Goal: Information Seeking & Learning: Learn about a topic

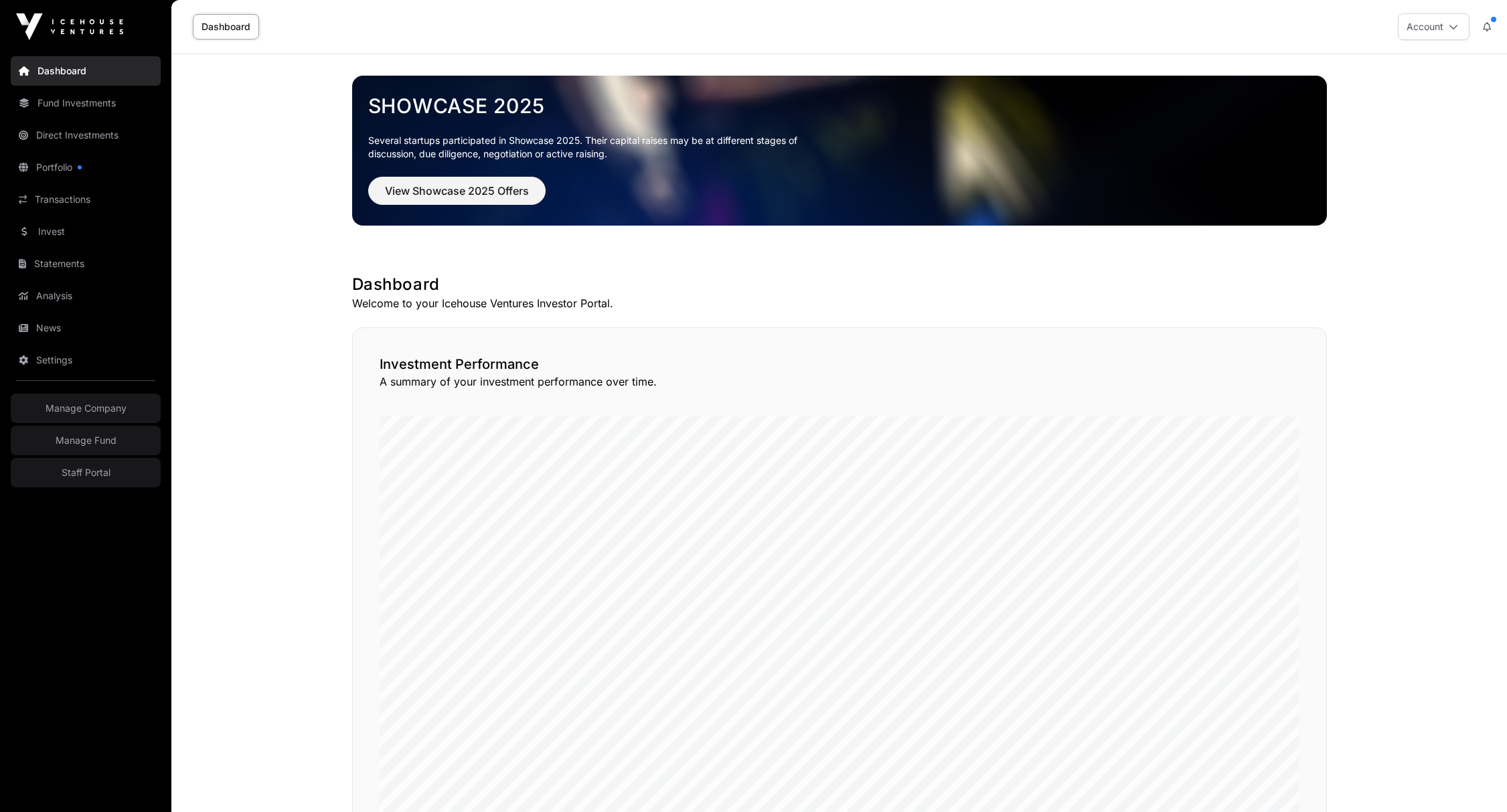
click at [52, 169] on link "Portfolio" at bounding box center [86, 167] width 150 height 30
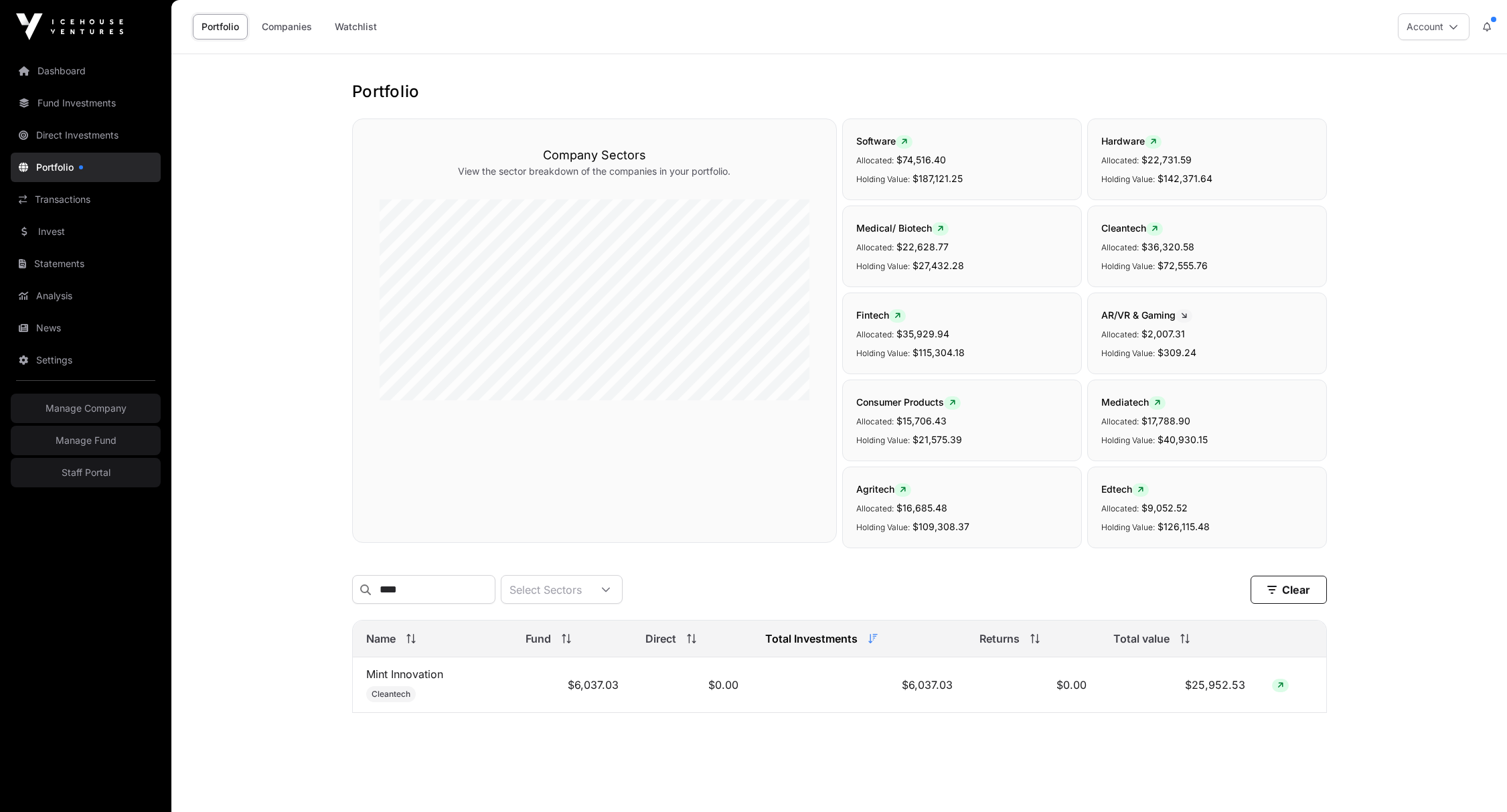
type input "****"
click at [417, 675] on link "Mint Innovation" at bounding box center [404, 674] width 77 height 14
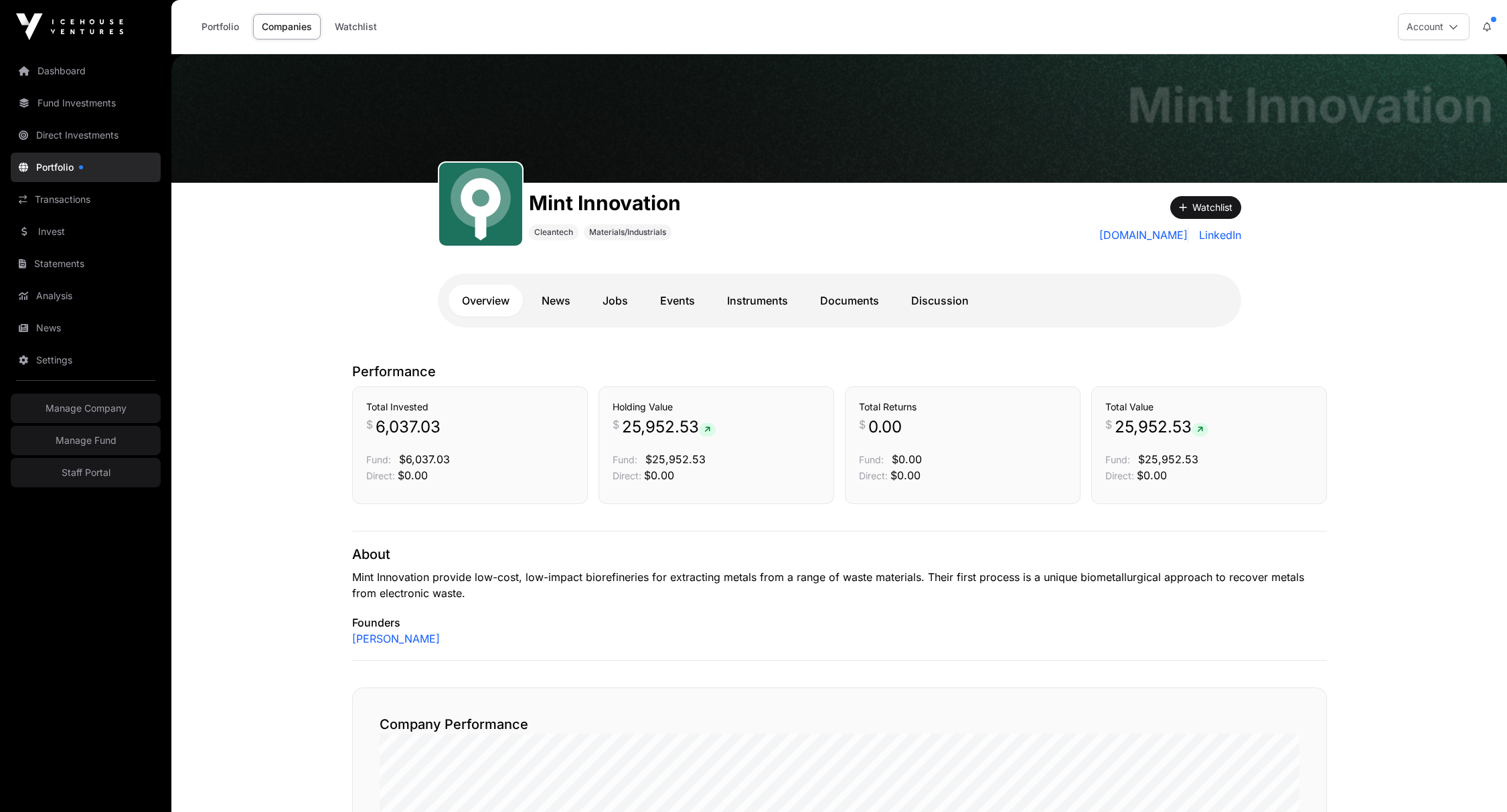
click at [776, 306] on link "Instruments" at bounding box center [758, 300] width 88 height 32
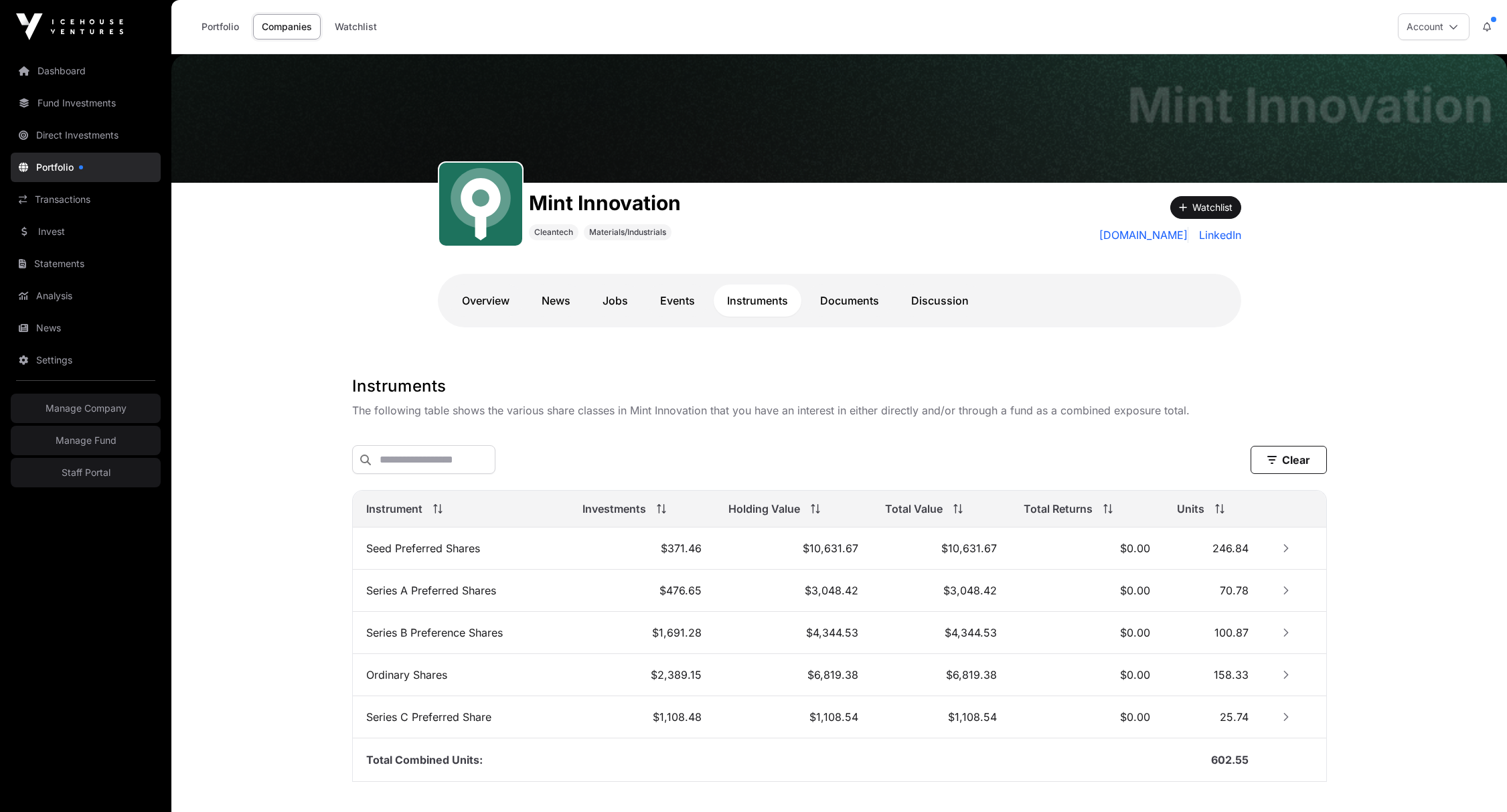
scroll to position [84, 0]
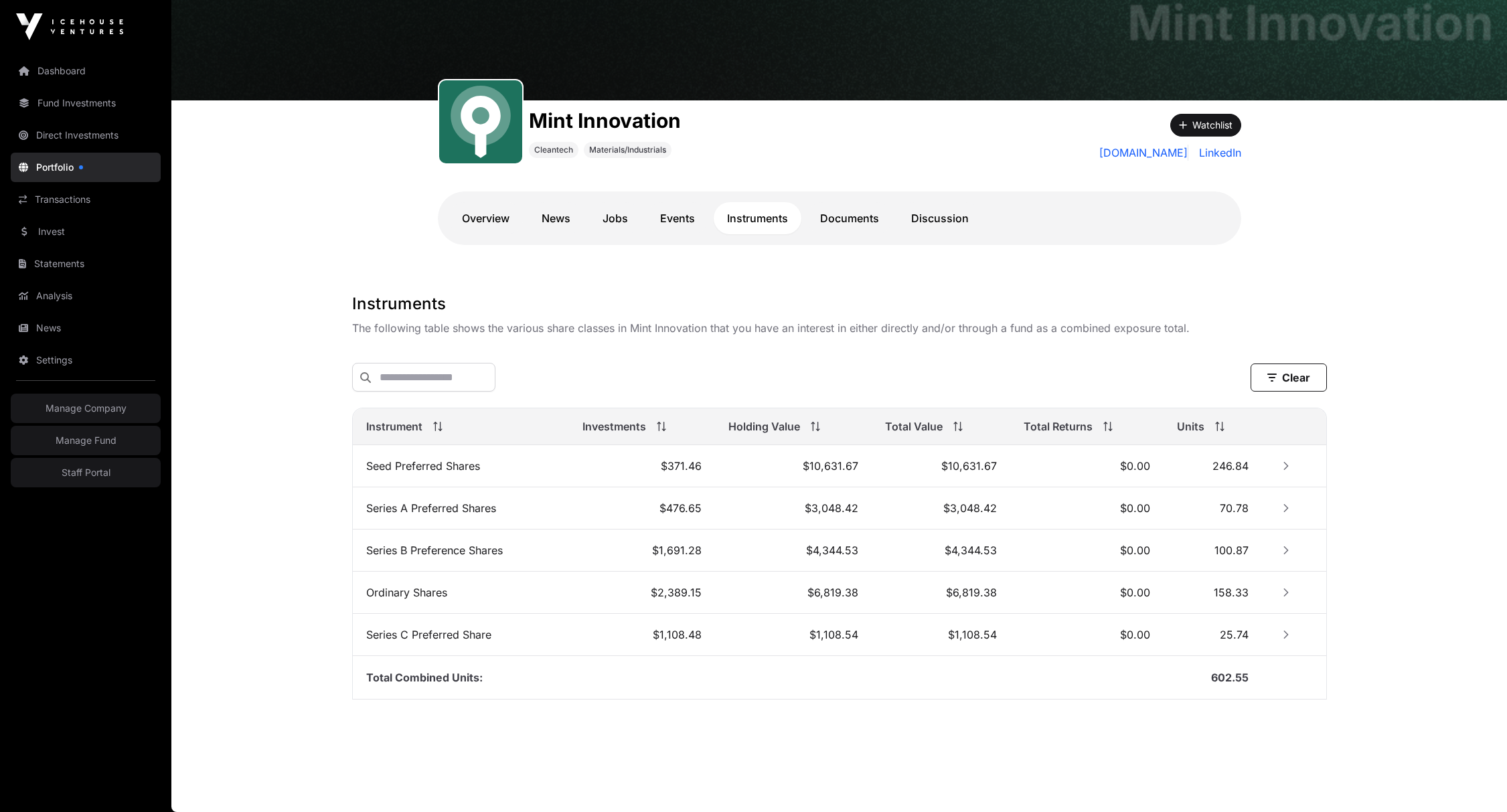
click at [1287, 474] on button "Row Collapsed" at bounding box center [1286, 465] width 21 height 21
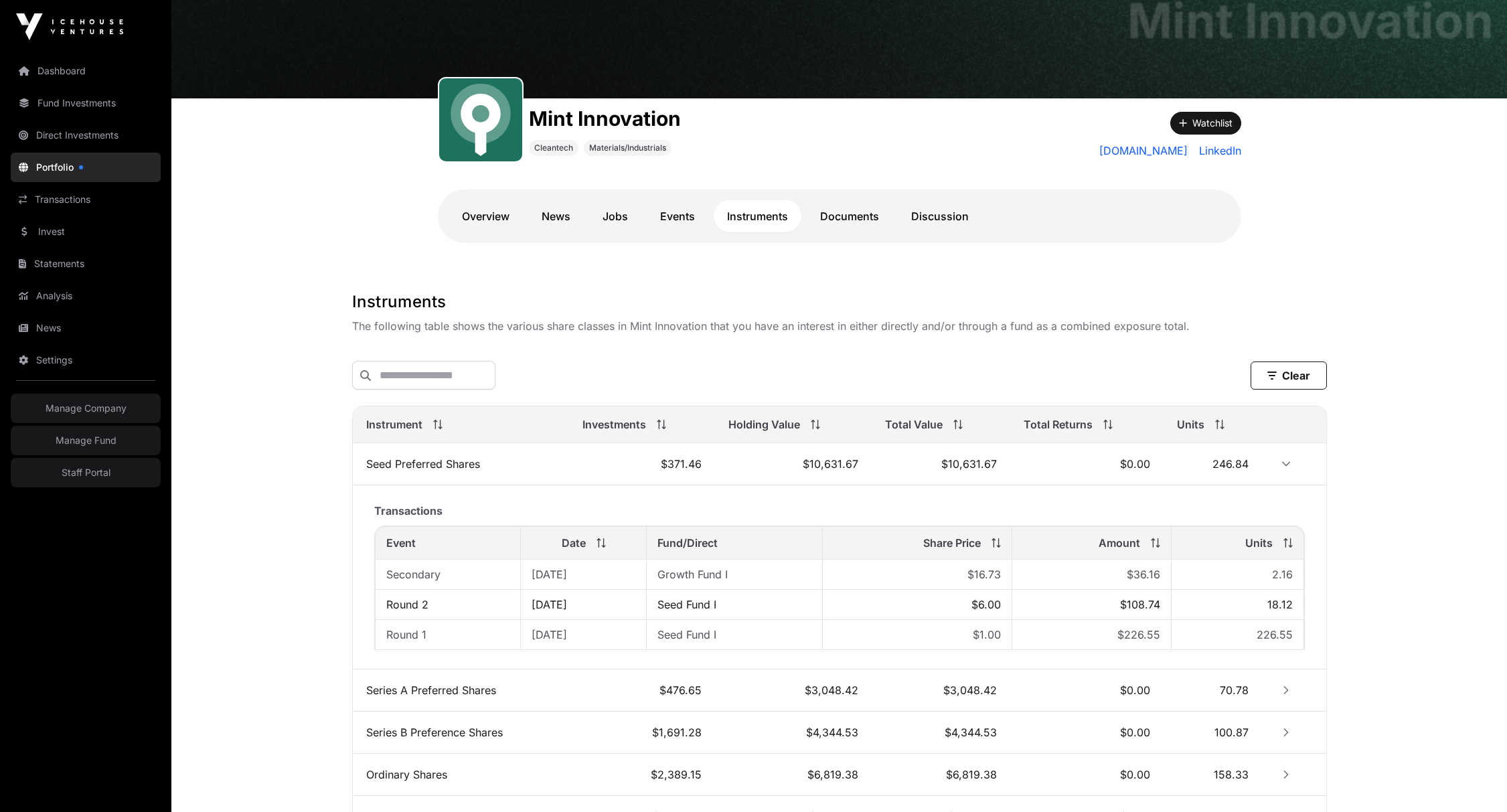
click at [1287, 474] on button "Row Expanded" at bounding box center [1286, 463] width 21 height 21
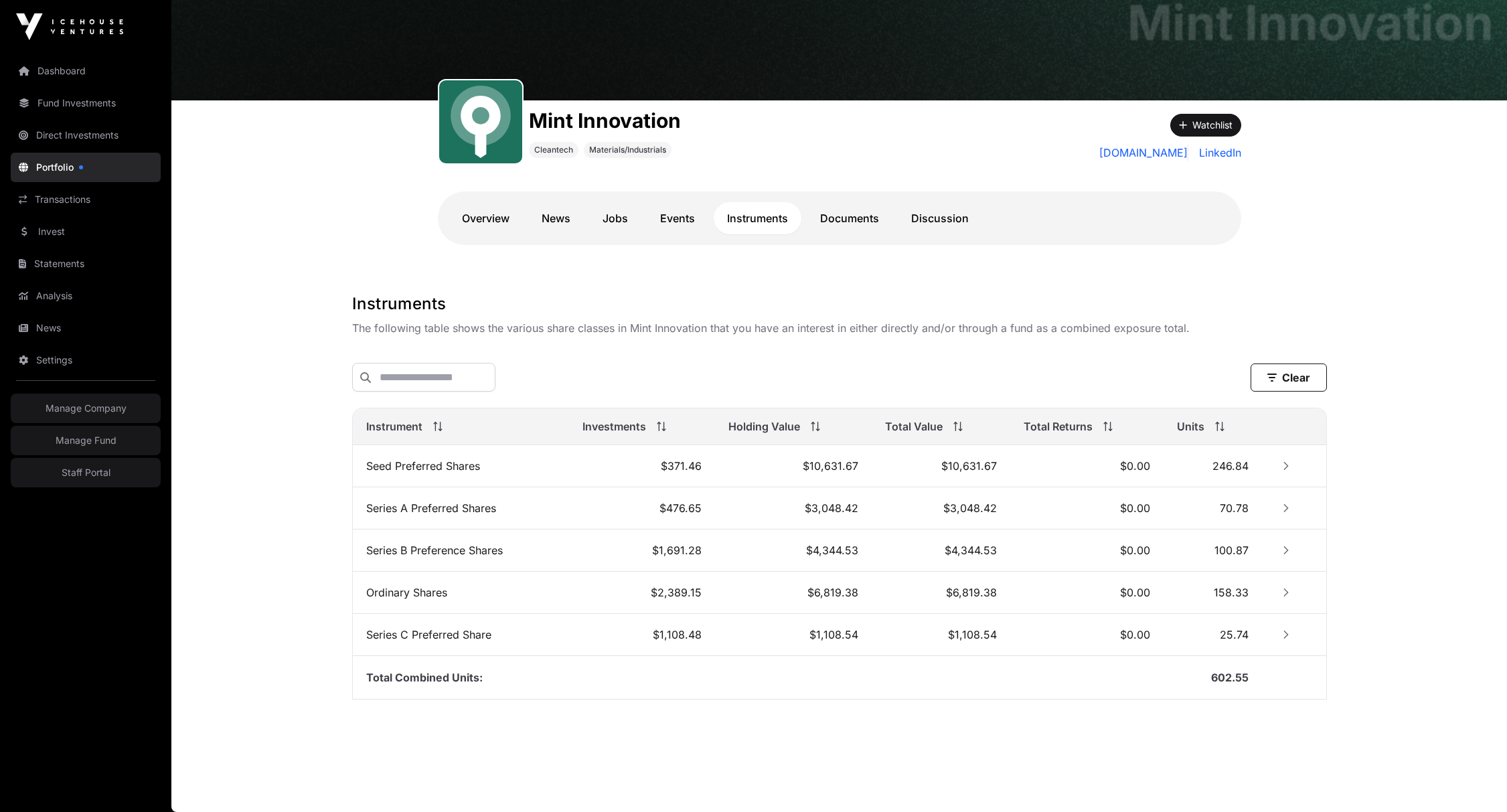
click at [1280, 501] on button "Row Collapsed" at bounding box center [1286, 507] width 21 height 21
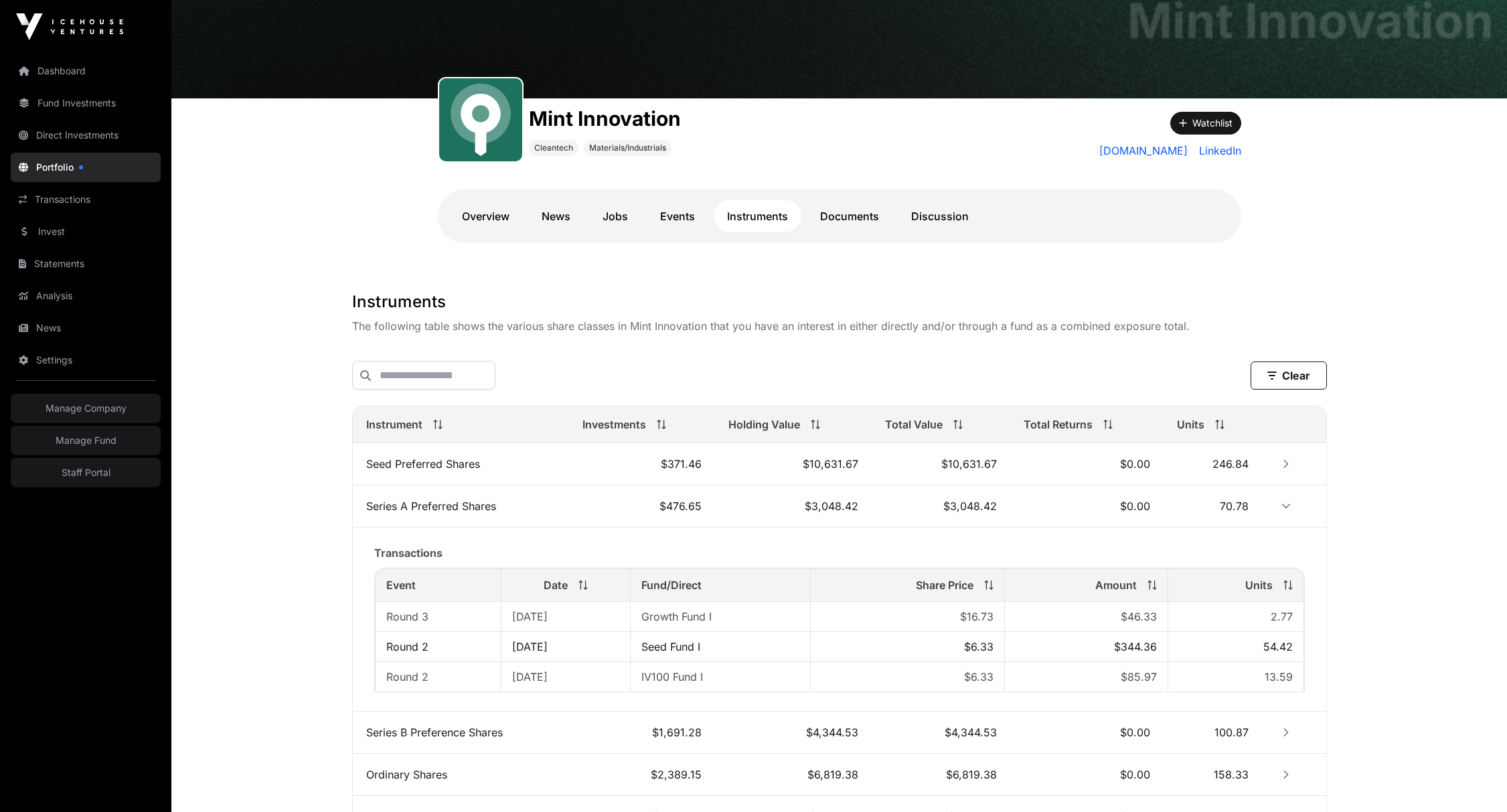
click at [1280, 501] on button "Row Expanded" at bounding box center [1286, 506] width 21 height 21
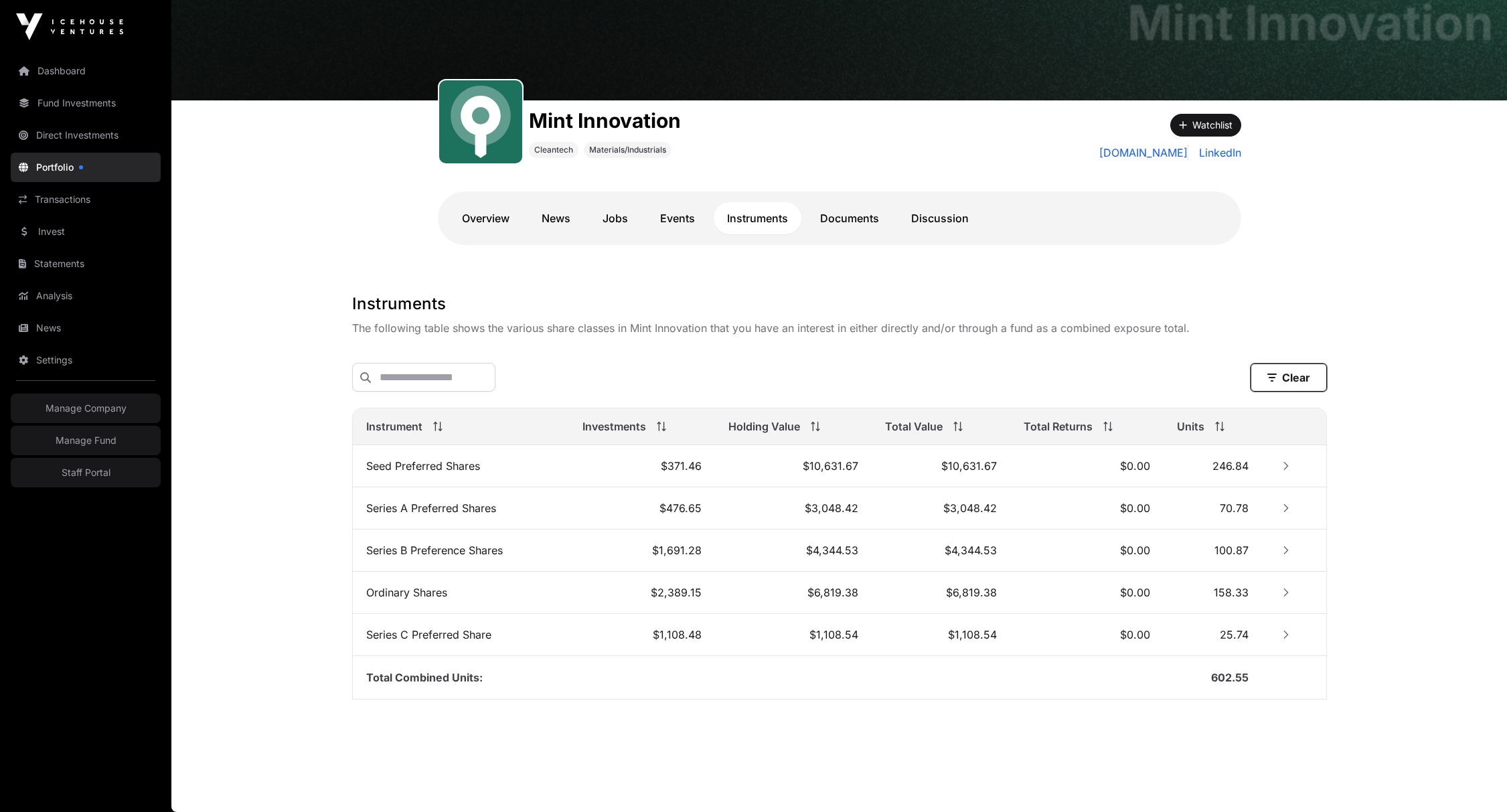
click at [1287, 379] on button "Clear" at bounding box center [1289, 377] width 76 height 28
click at [464, 372] on input "text" at bounding box center [424, 377] width 144 height 29
click at [1277, 499] on td at bounding box center [1293, 508] width 63 height 42
click at [1287, 508] on icon "Row Collapsed" at bounding box center [1287, 508] width 5 height 8
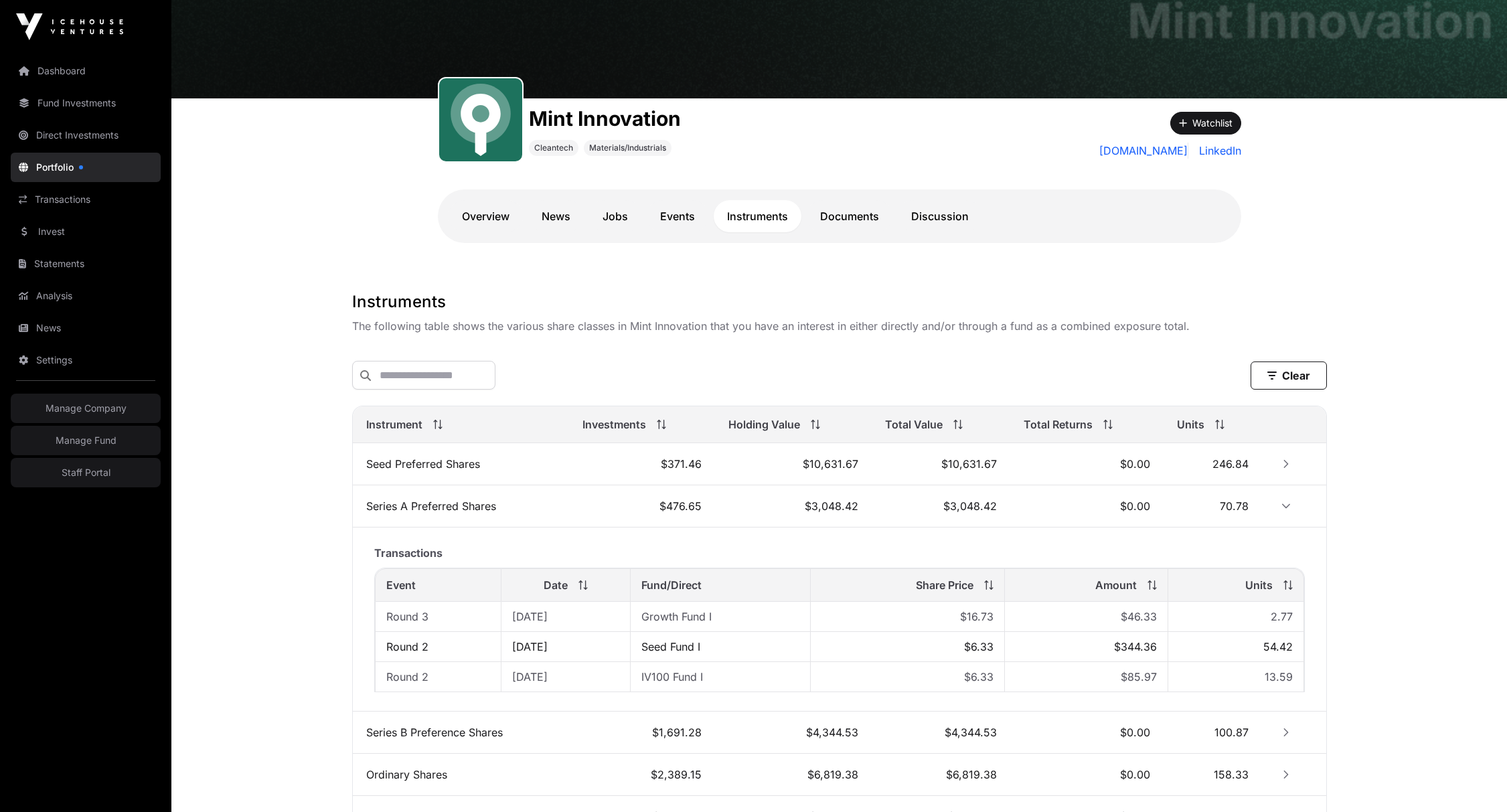
click at [1279, 506] on button "Row Expanded" at bounding box center [1286, 506] width 21 height 21
